Goal: Task Accomplishment & Management: Manage account settings

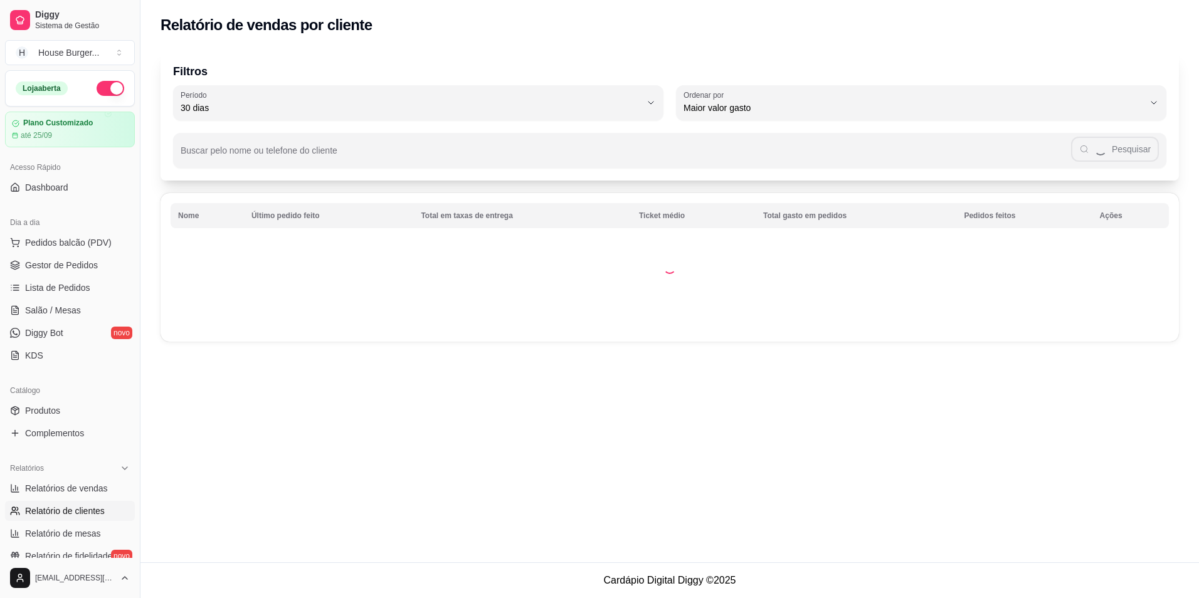
select select "30"
select select "HIGHEST_TOTAL_SPENT_WITH_ORDERS"
click at [78, 488] on span "Relatórios de vendas" at bounding box center [66, 488] width 83 height 13
select select "ALL"
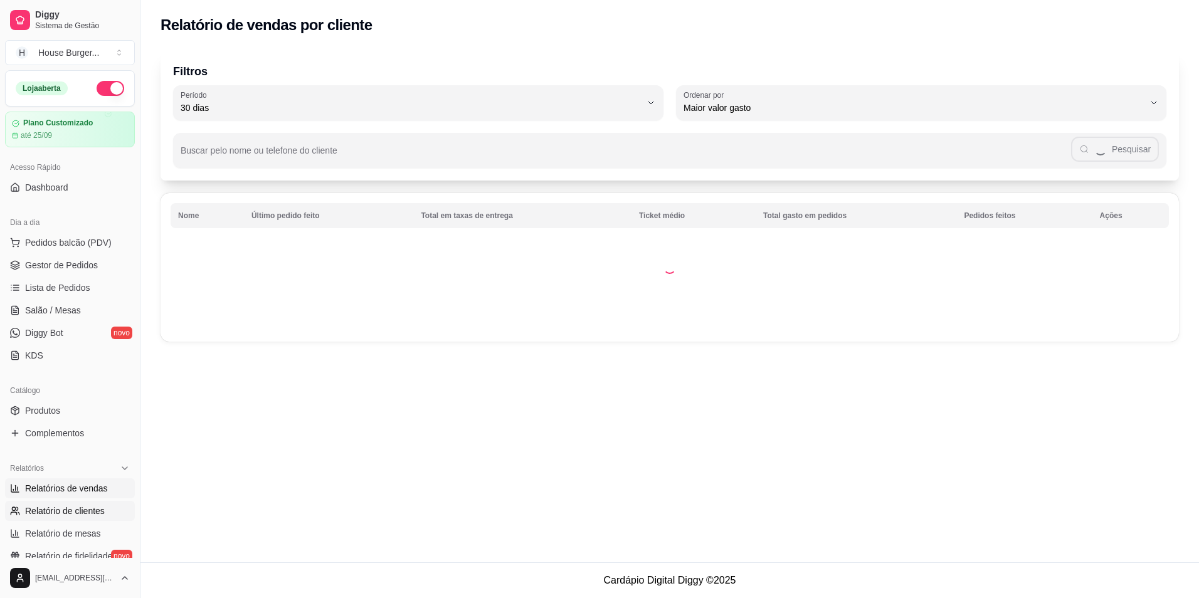
select select "0"
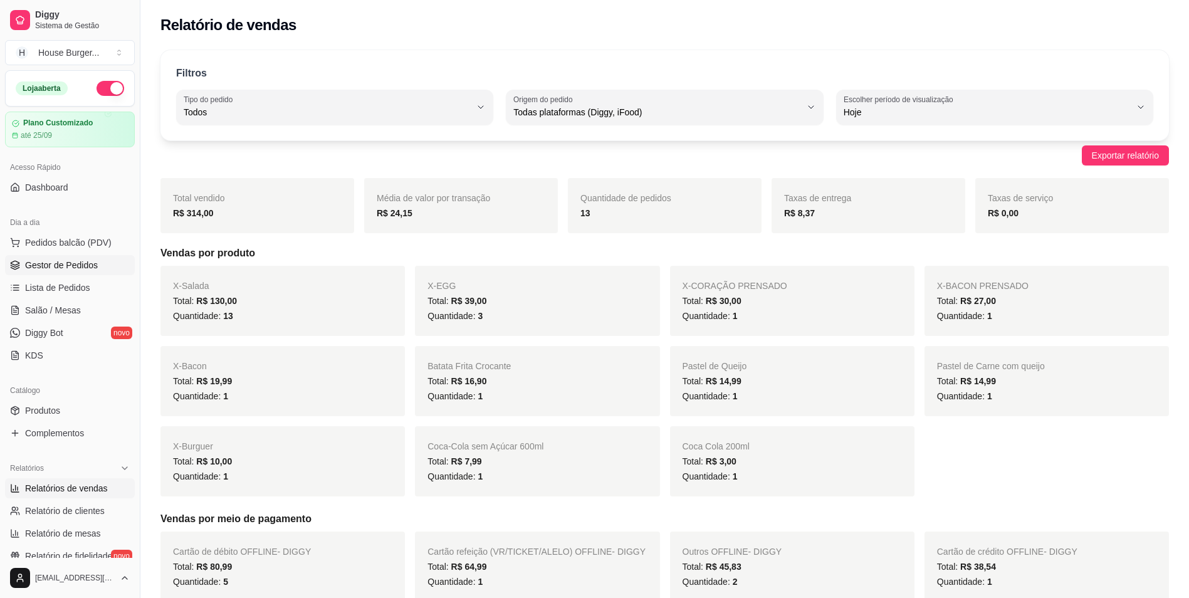
click at [64, 266] on span "Gestor de Pedidos" at bounding box center [61, 265] width 73 height 13
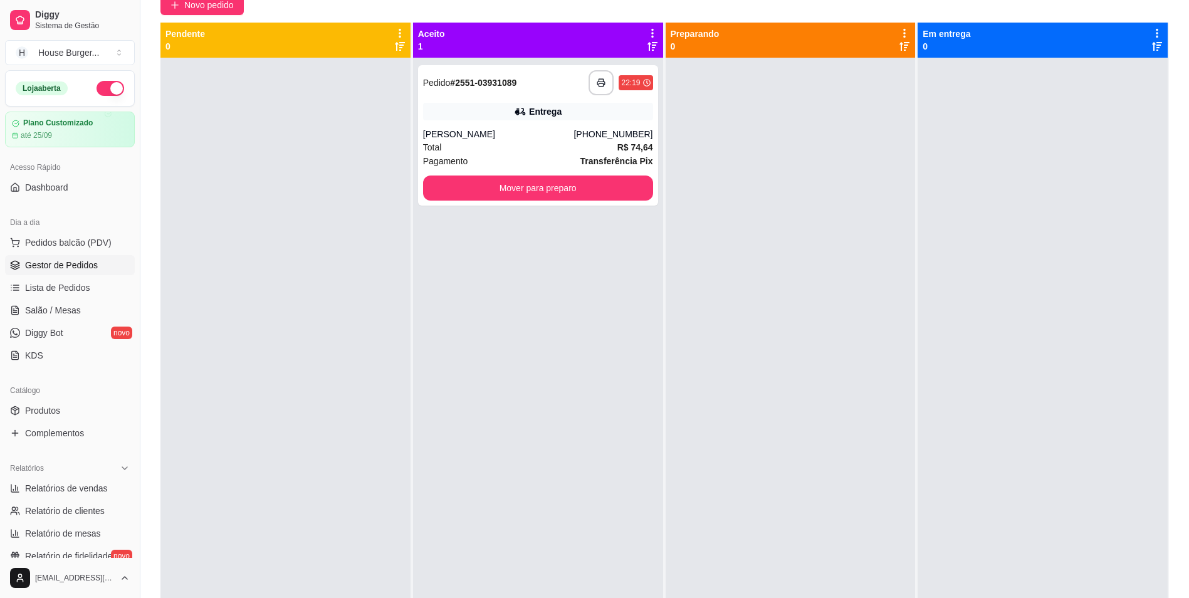
scroll to position [116, 0]
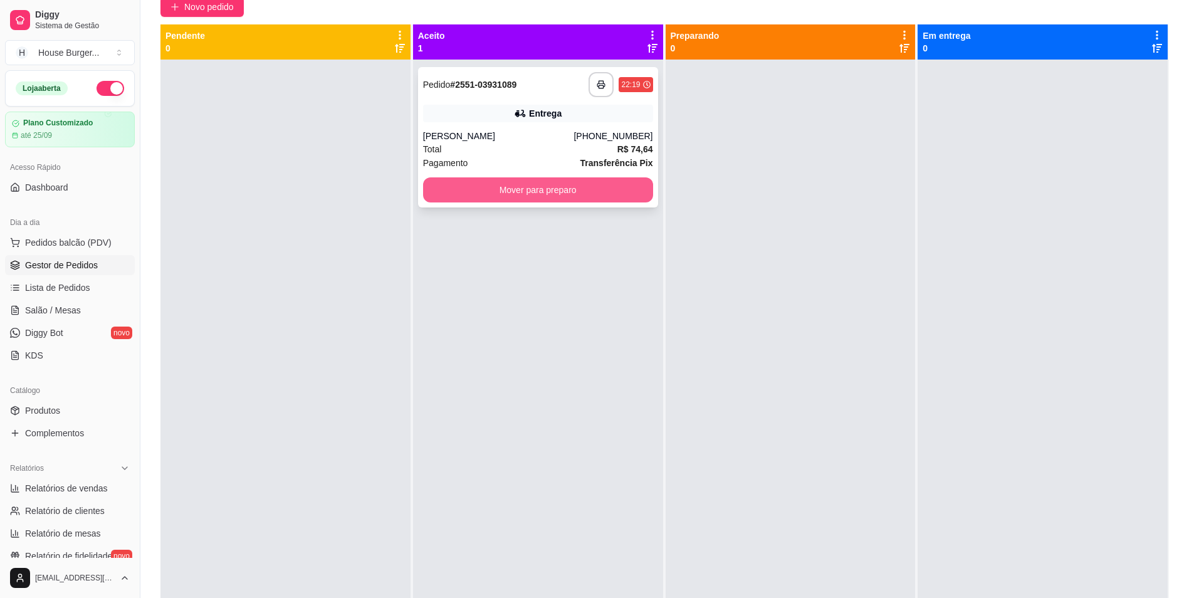
click at [627, 190] on button "Mover para preparo" at bounding box center [538, 189] width 230 height 25
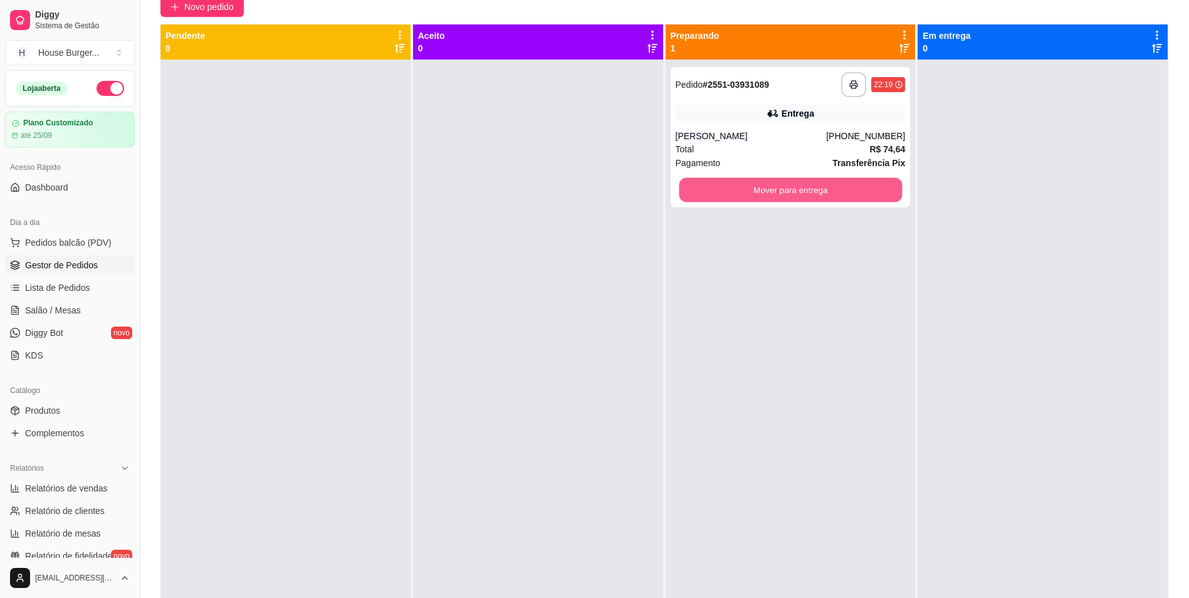
click at [720, 198] on button "Mover para entrega" at bounding box center [790, 190] width 223 height 24
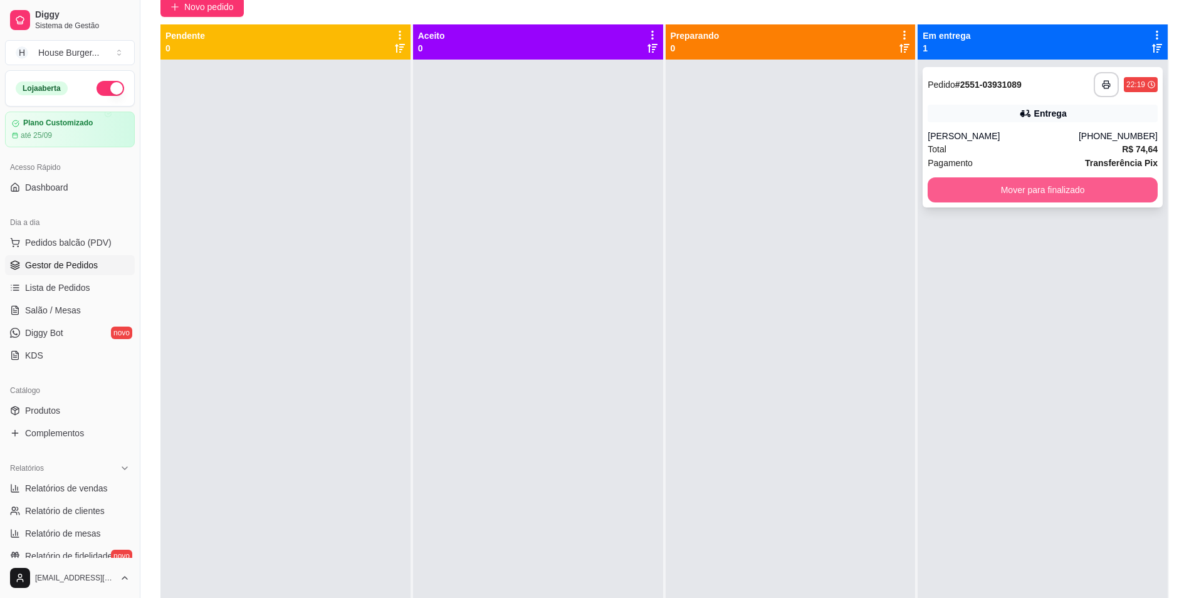
click at [985, 184] on button "Mover para finalizado" at bounding box center [1043, 189] width 230 height 25
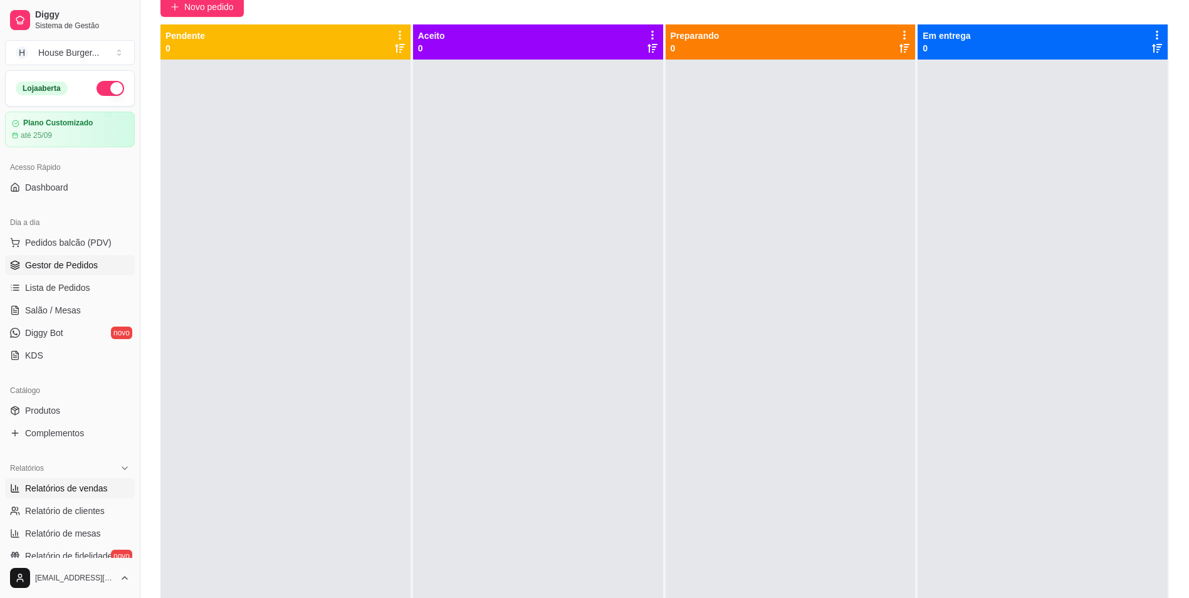
click at [61, 490] on span "Relatórios de vendas" at bounding box center [66, 488] width 83 height 13
select select "ALL"
select select "0"
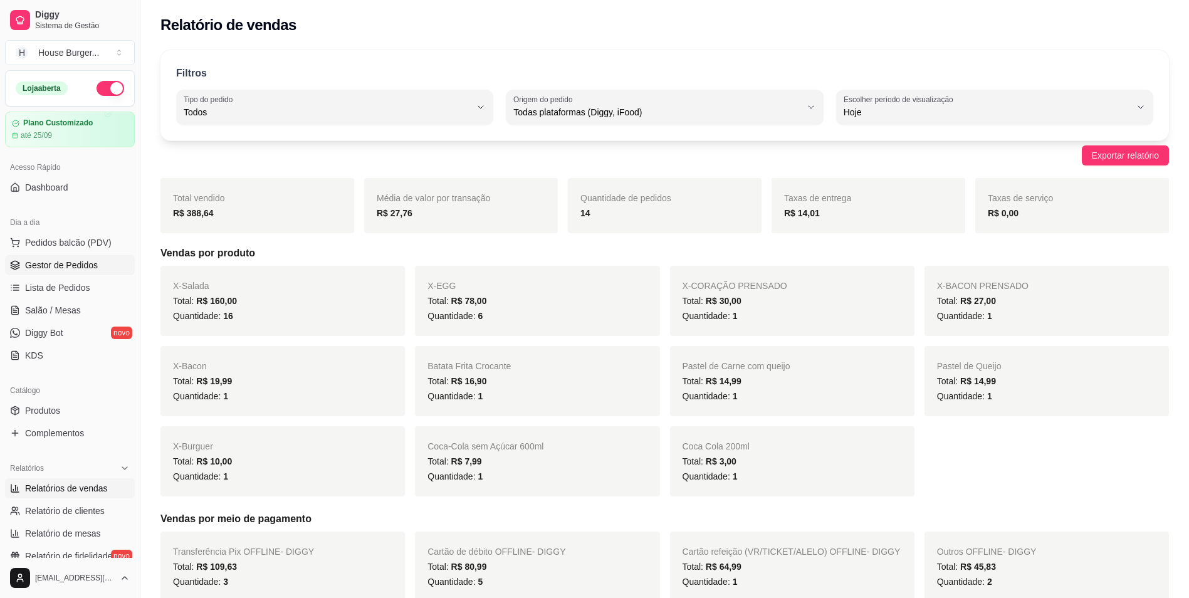
click at [49, 270] on span "Gestor de Pedidos" at bounding box center [61, 265] width 73 height 13
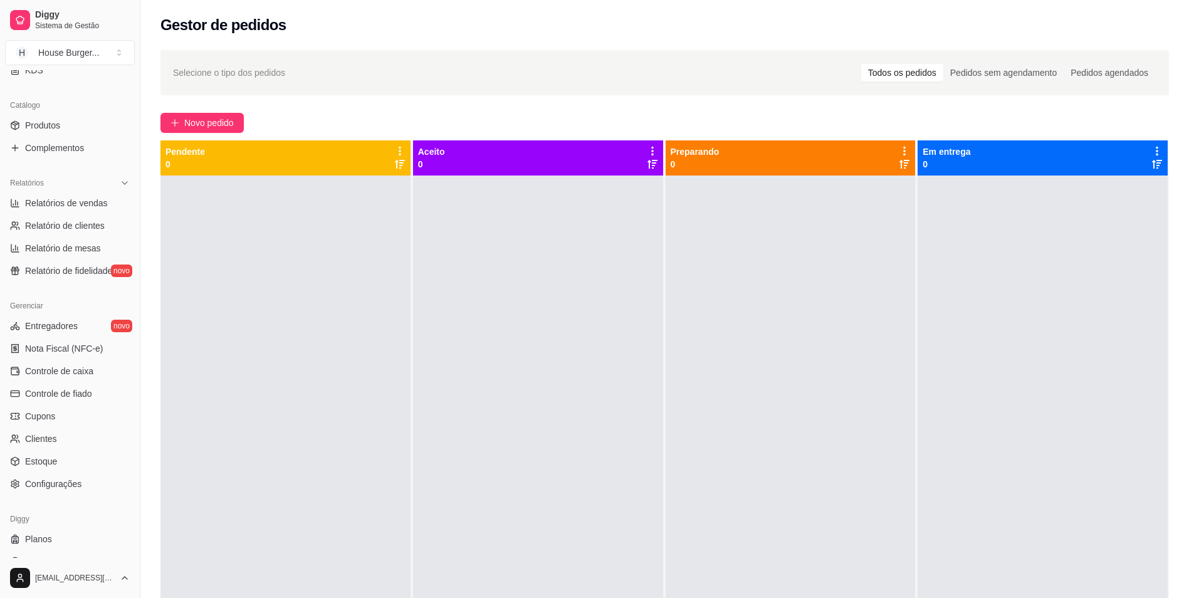
scroll to position [304, 0]
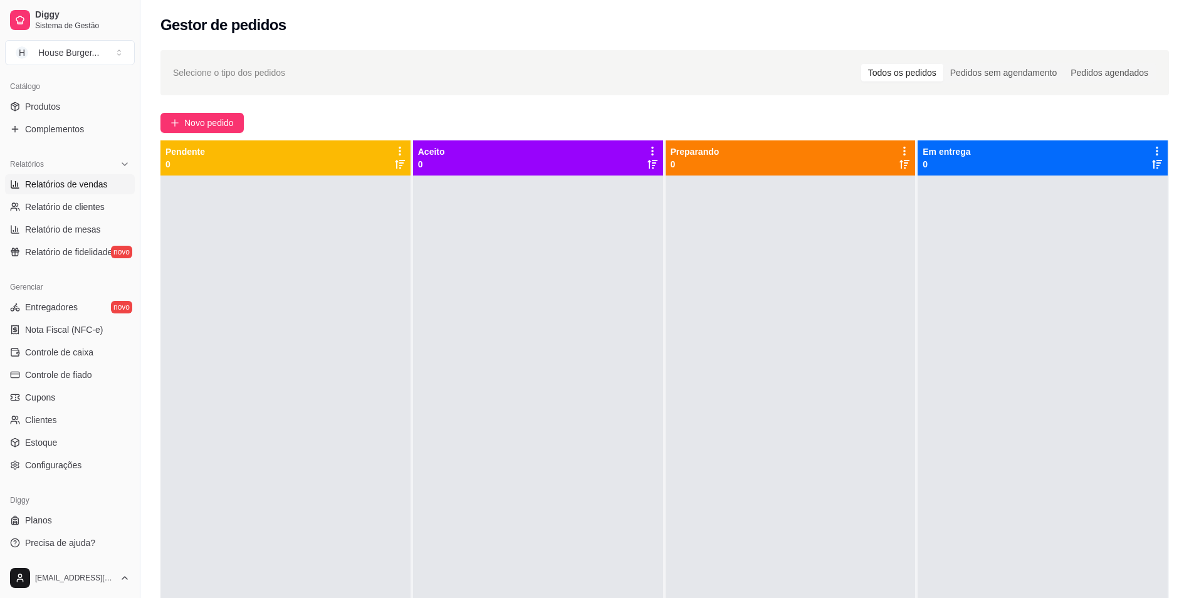
click at [68, 180] on span "Relatórios de vendas" at bounding box center [66, 184] width 83 height 13
select select "ALL"
select select "0"
